Goal: Information Seeking & Learning: Stay updated

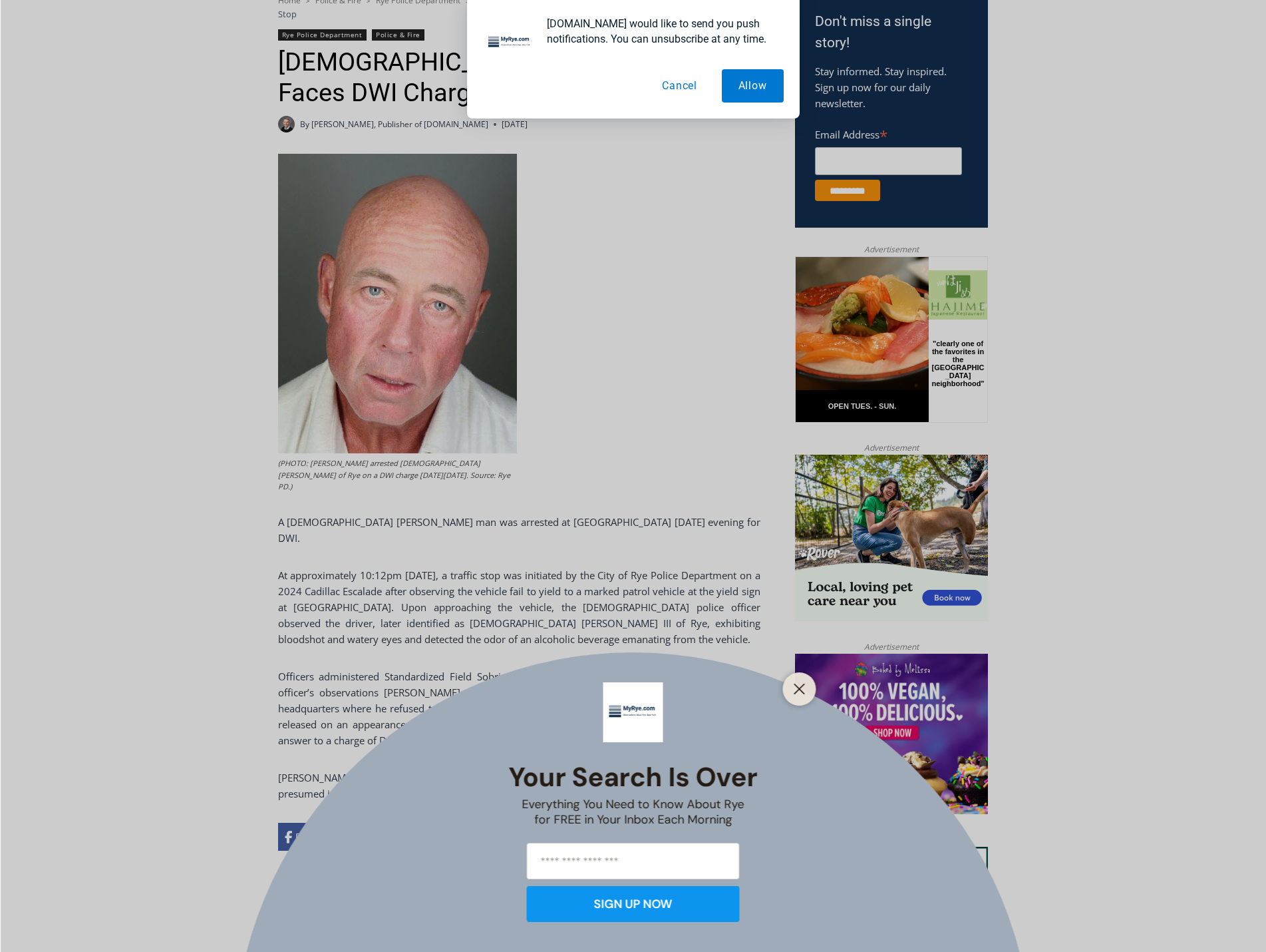
scroll to position [533, 0]
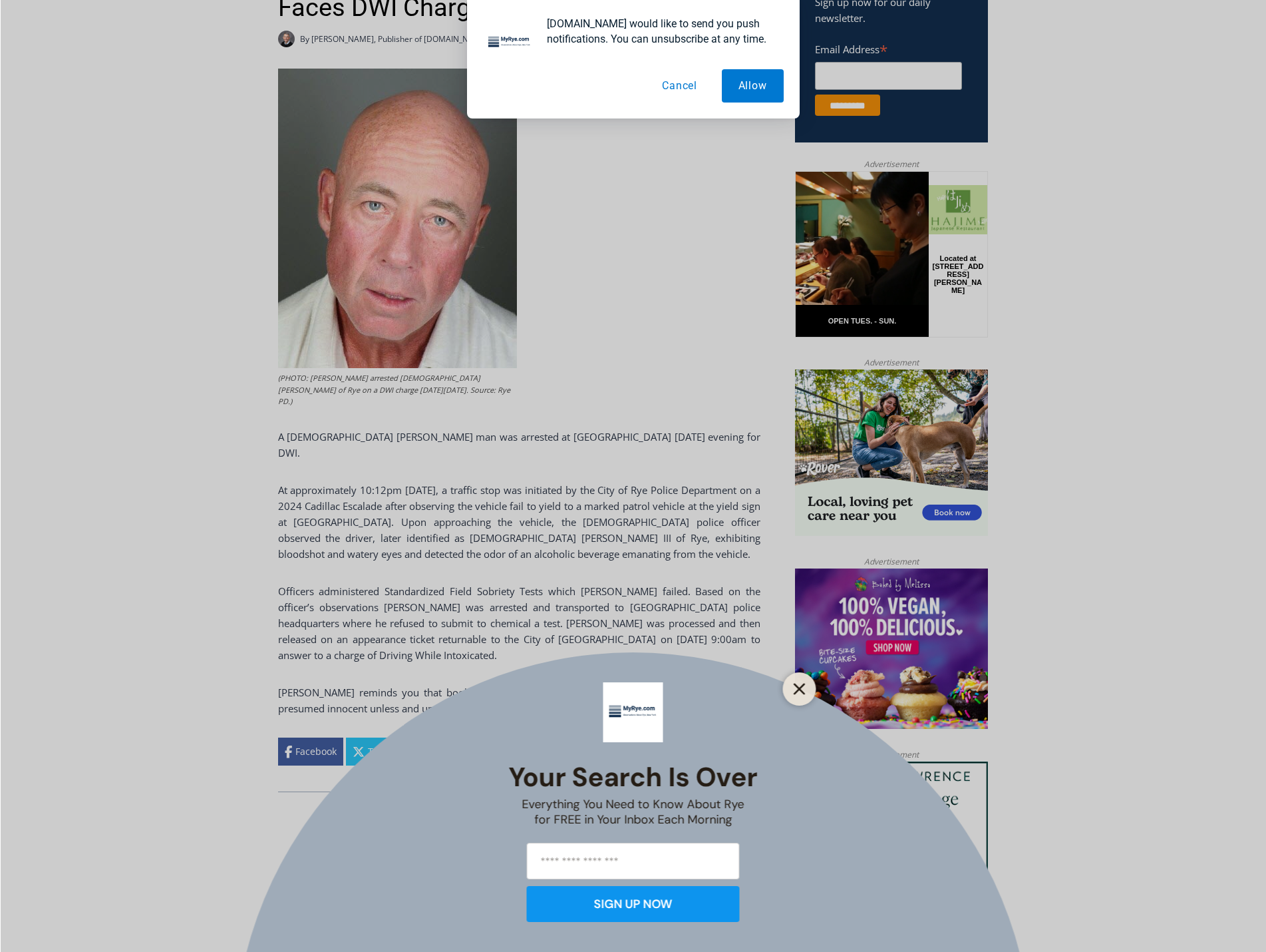
click at [803, 686] on line "Close" at bounding box center [799, 688] width 9 height 9
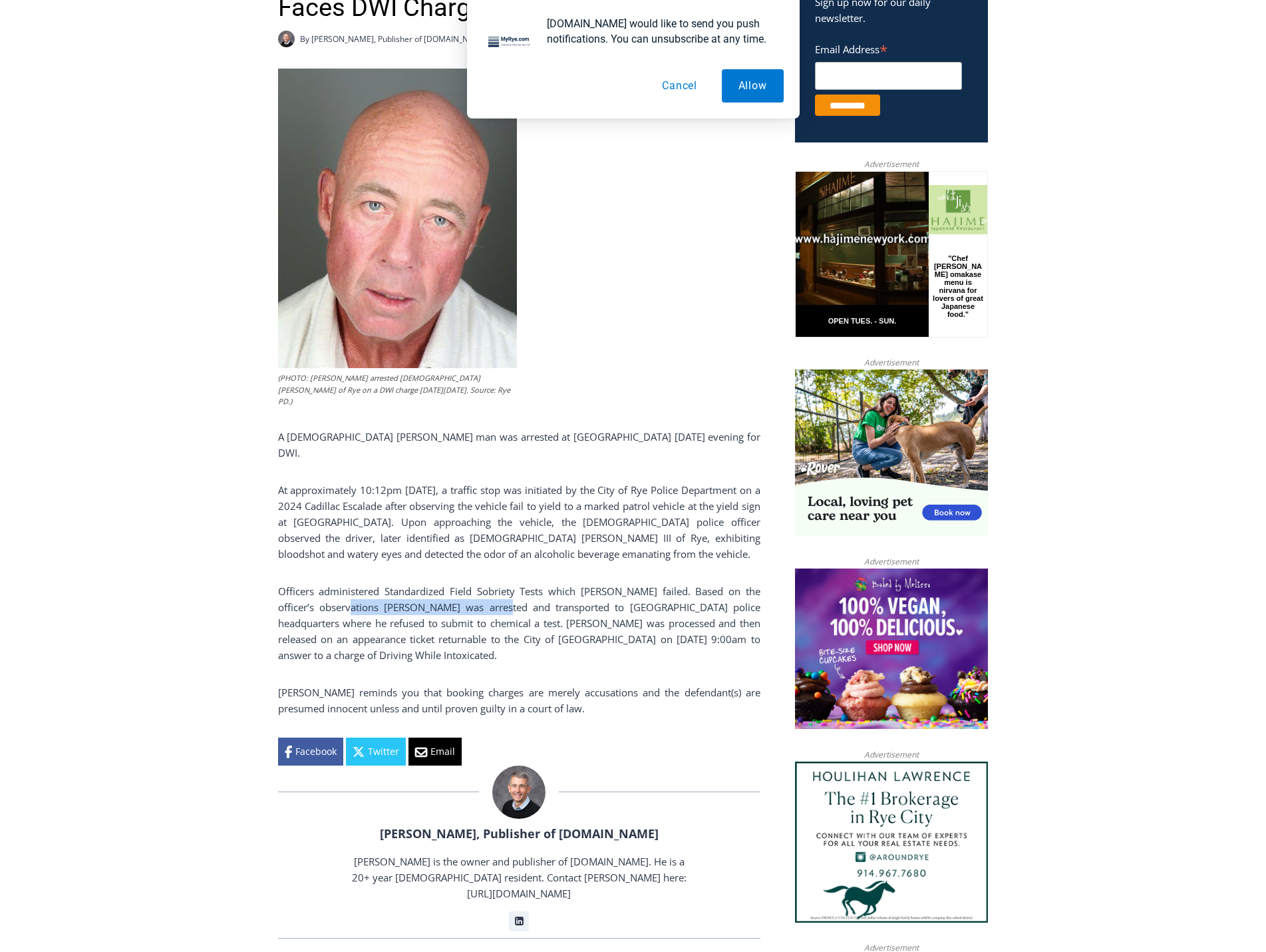
drag, startPoint x: 389, startPoint y: 565, endPoint x: 494, endPoint y: 565, distance: 105.0
click at [494, 583] on p "Officers administered Standardized Field Sobriety Tests which Davitt failed. Ba…" at bounding box center [519, 622] width 482 height 80
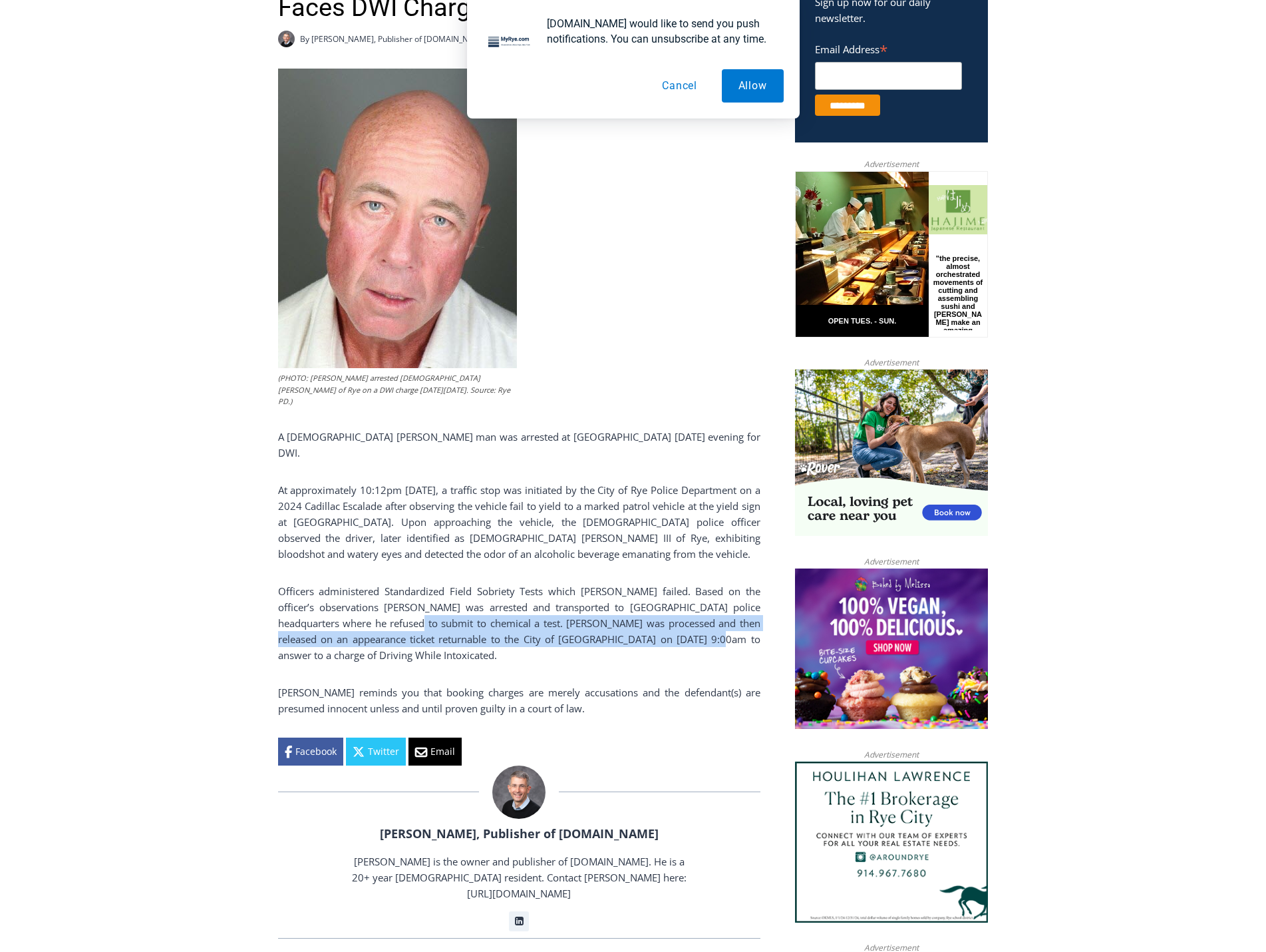
drag, startPoint x: 392, startPoint y: 583, endPoint x: 697, endPoint y: 590, distance: 305.1
click at [697, 590] on p "Officers administered Standardized Field Sobriety Tests which Davitt failed. Ba…" at bounding box center [519, 622] width 482 height 80
click at [660, 590] on p "Officers administered Standardized Field Sobriety Tests which Davitt failed. Ba…" at bounding box center [519, 622] width 482 height 80
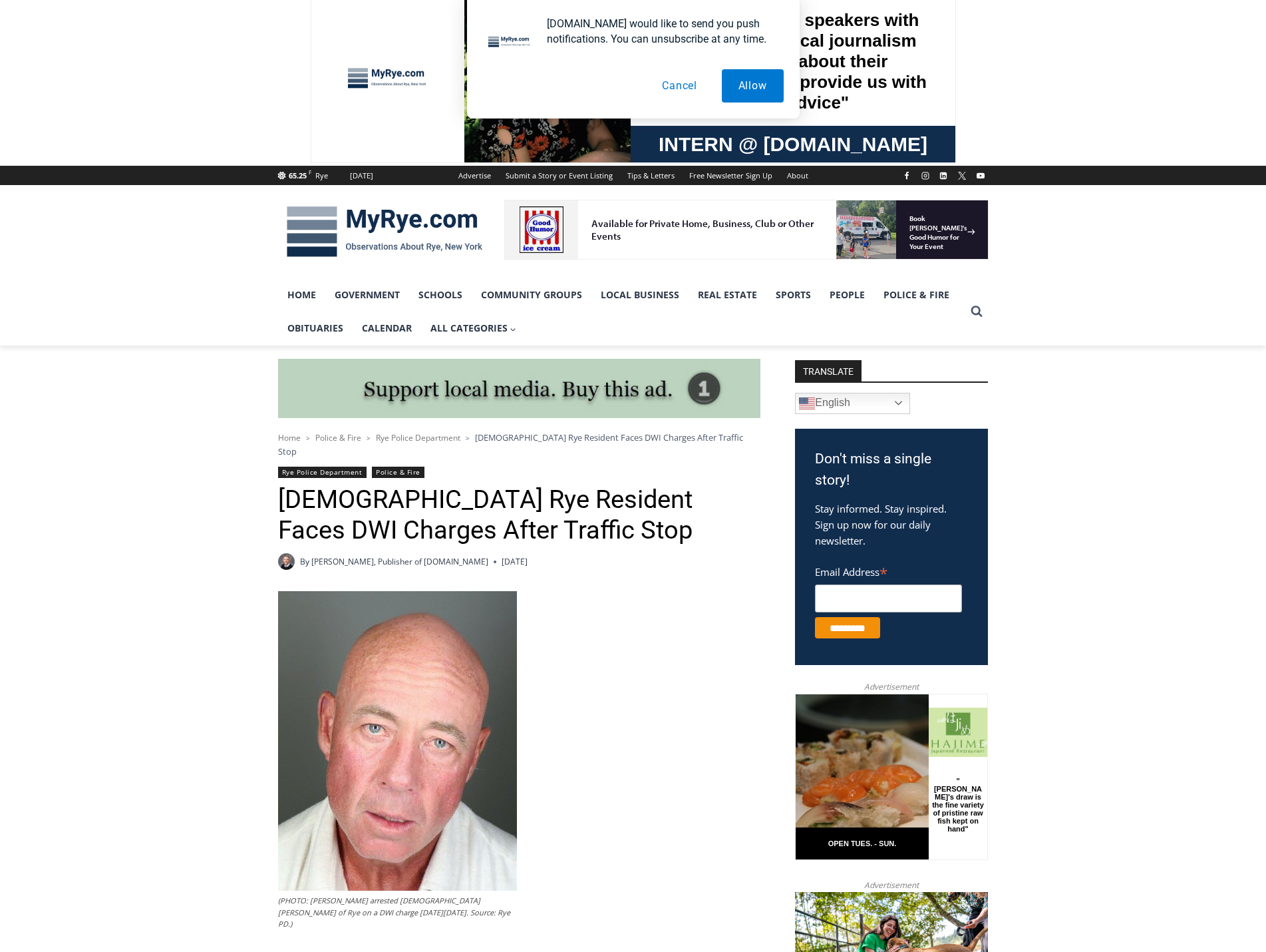
scroll to position [0, 0]
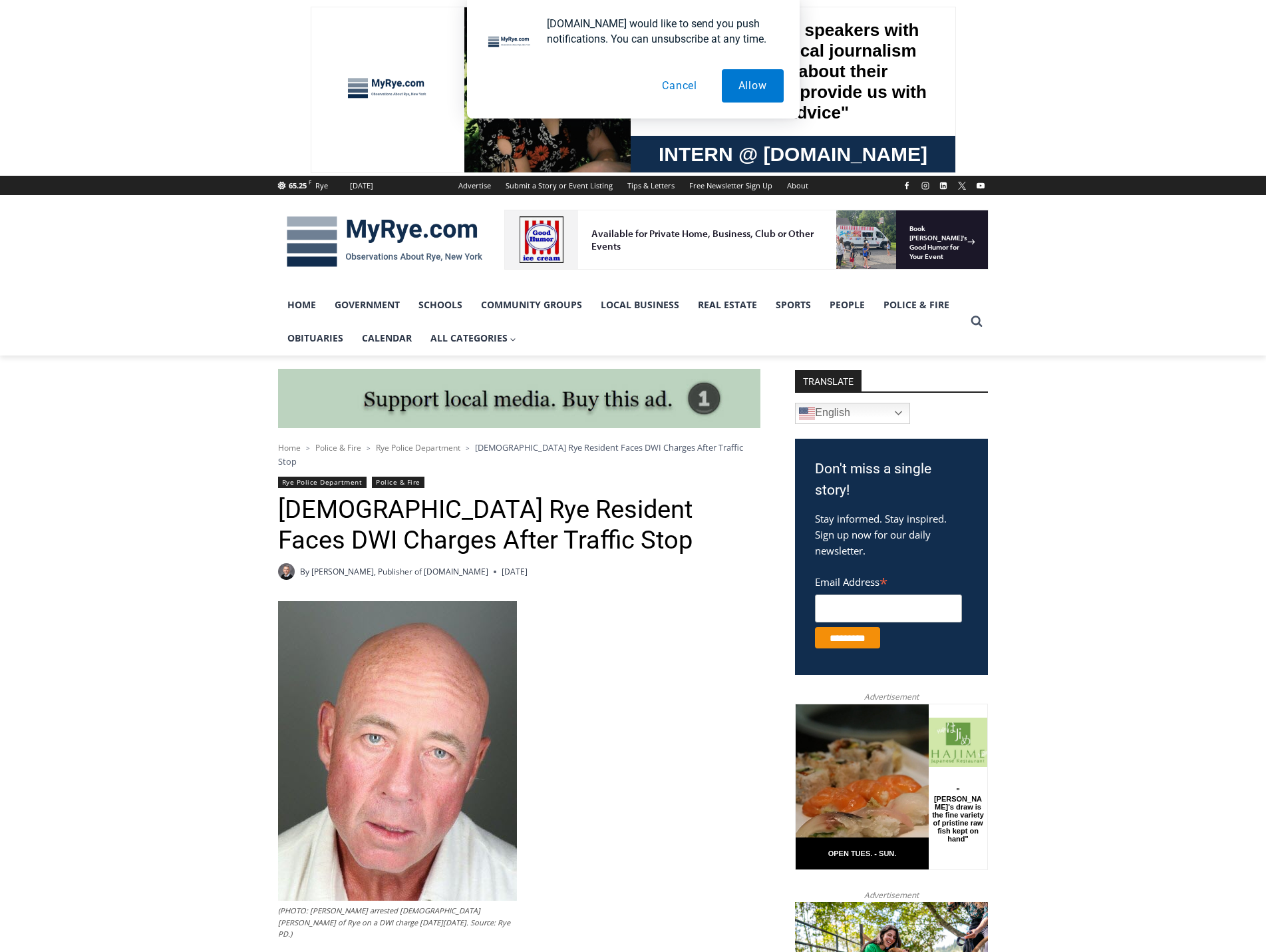
click at [416, 229] on img at bounding box center [384, 242] width 213 height 70
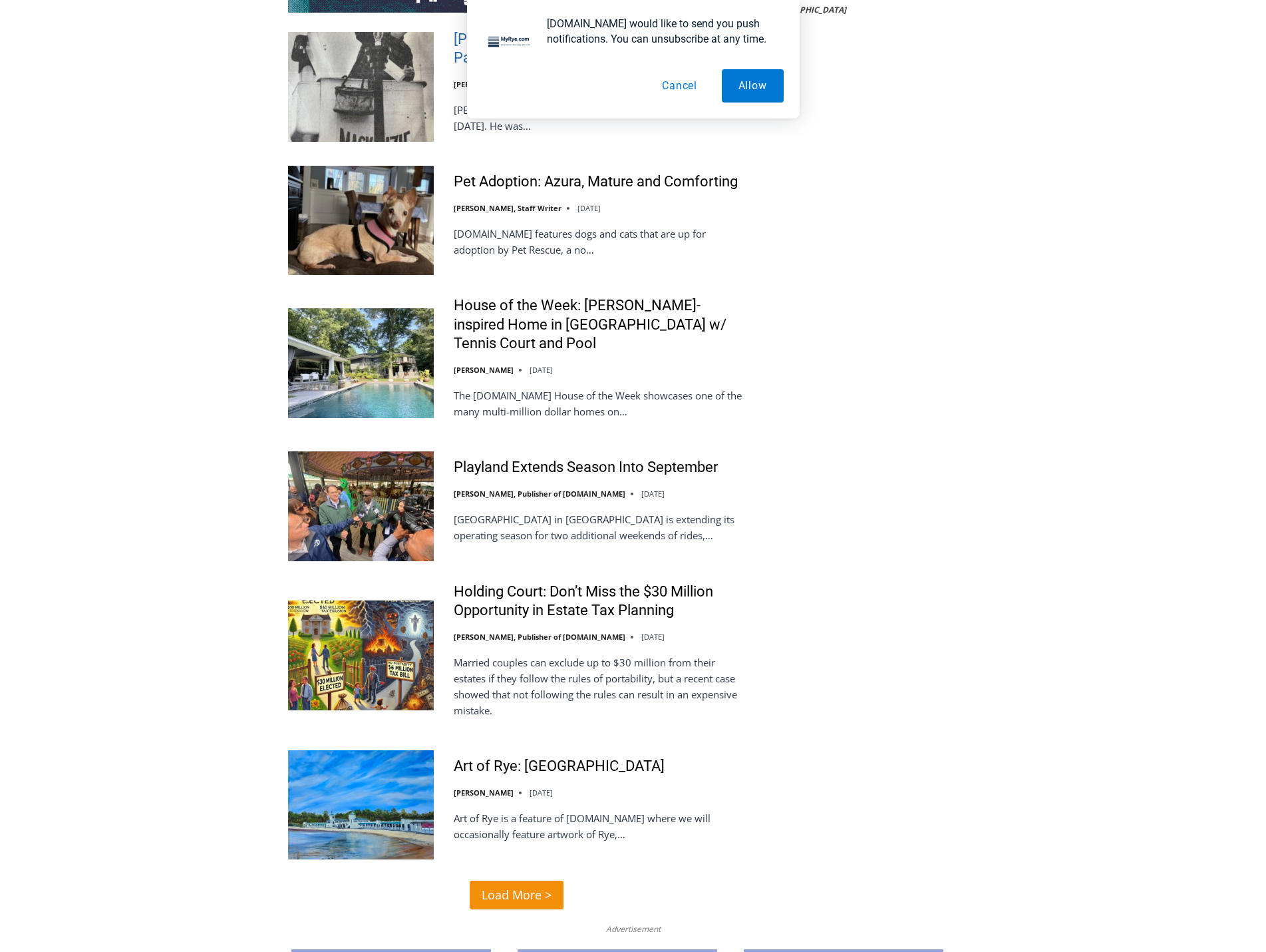
scroll to position [2729, 0]
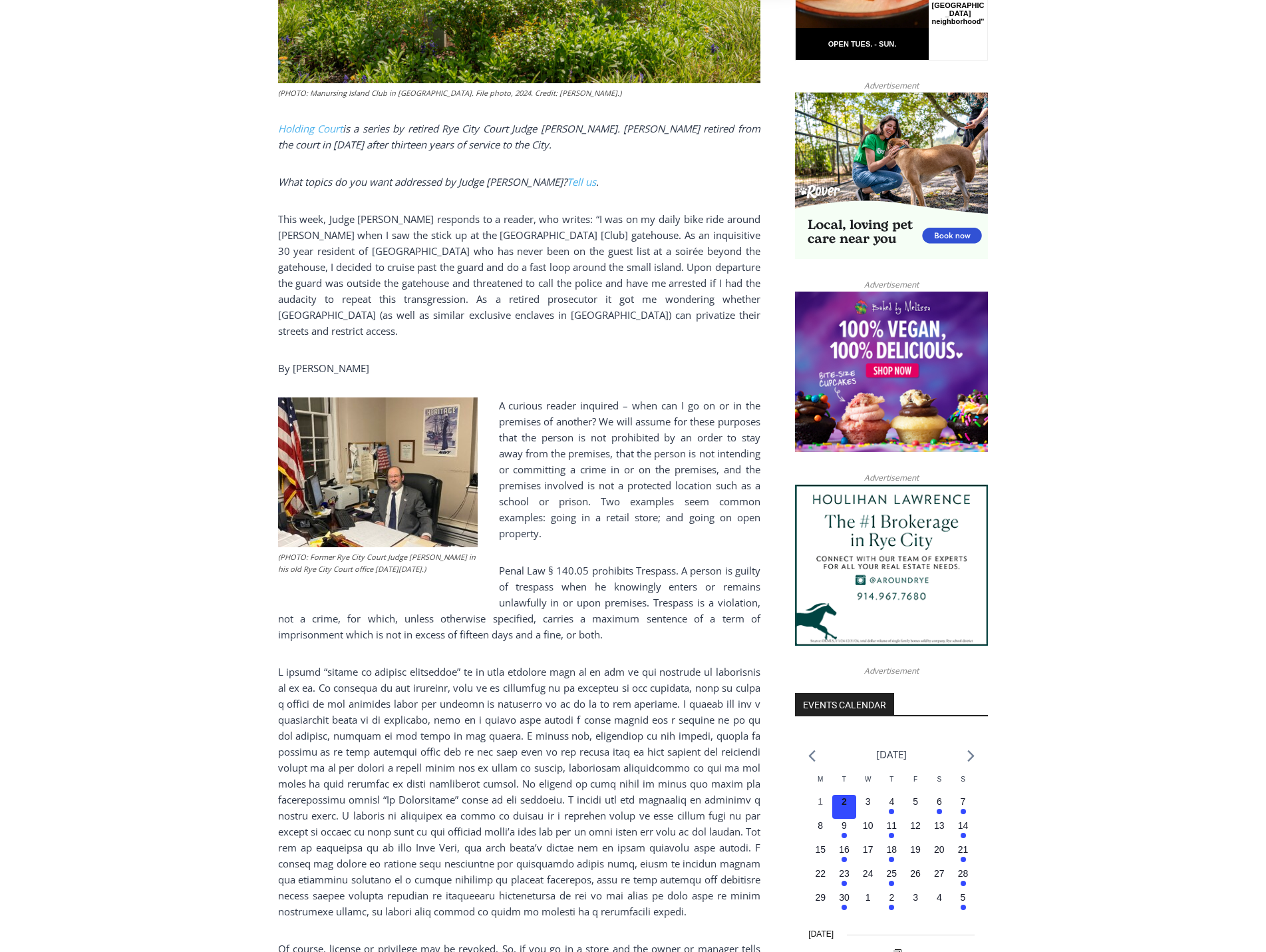
scroll to position [732, 0]
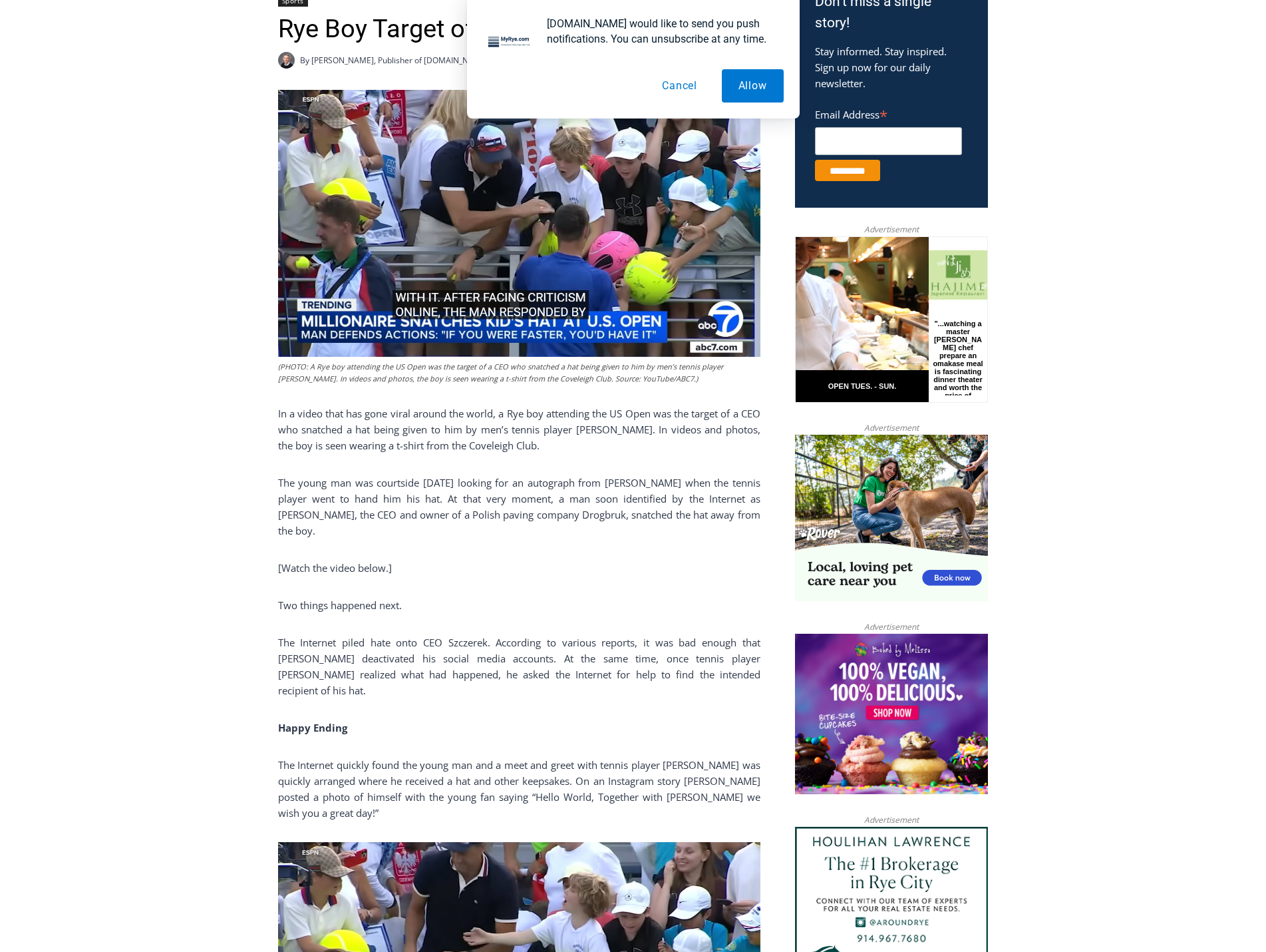
scroll to position [466, 0]
